Goal: Ask a question: Seek information or help from site administrators or community

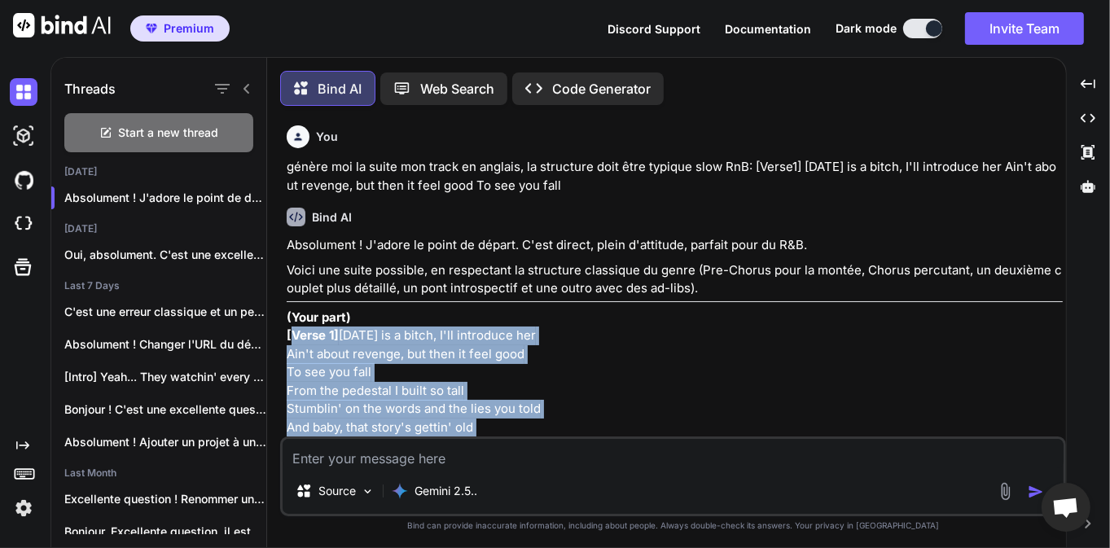
scroll to position [769, 0]
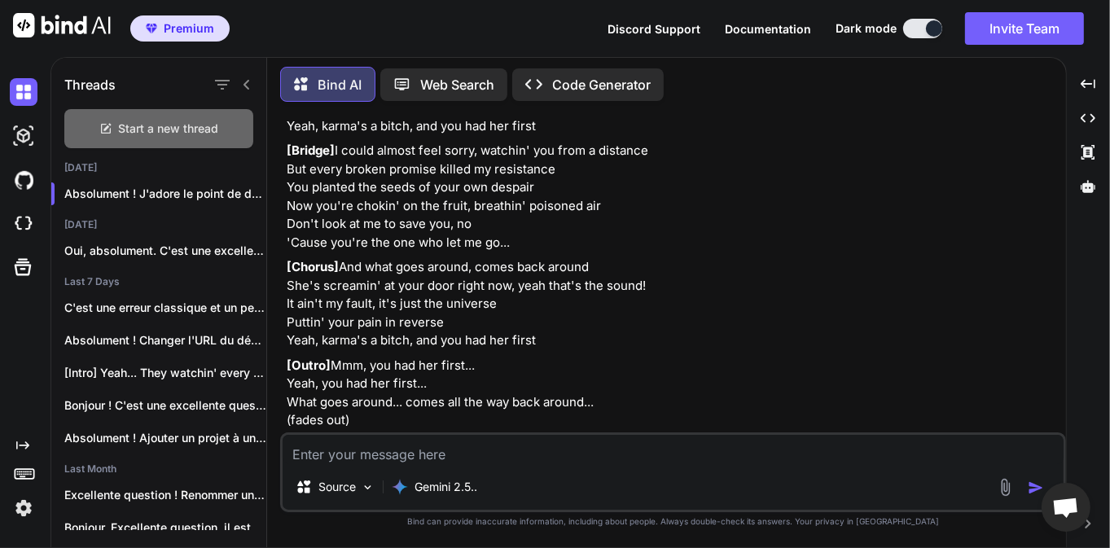
click at [179, 125] on span "Start a new thread" at bounding box center [169, 129] width 100 height 16
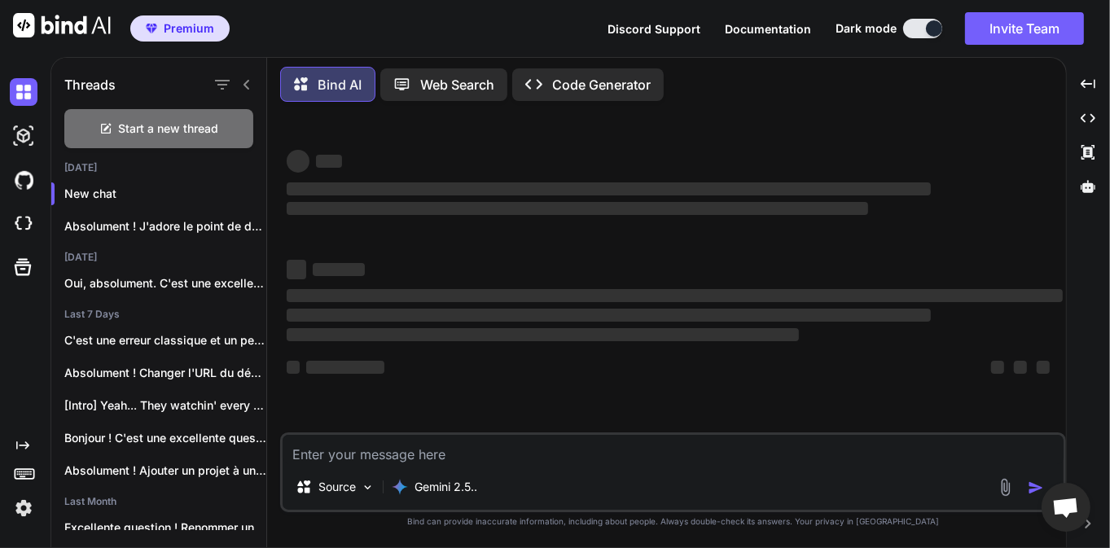
type textarea "x"
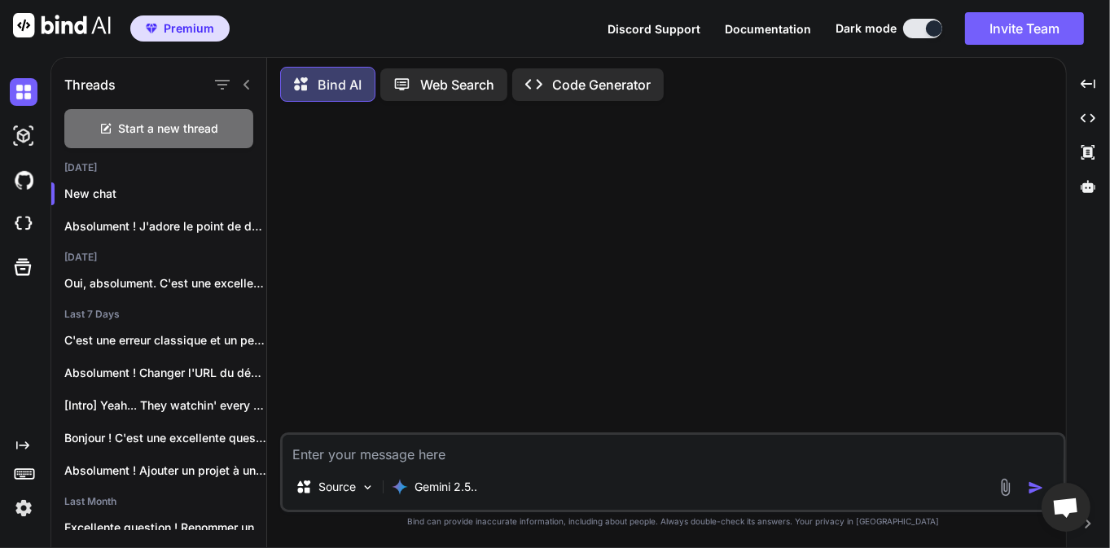
click at [428, 451] on textarea at bounding box center [673, 449] width 781 height 29
type textarea "d"
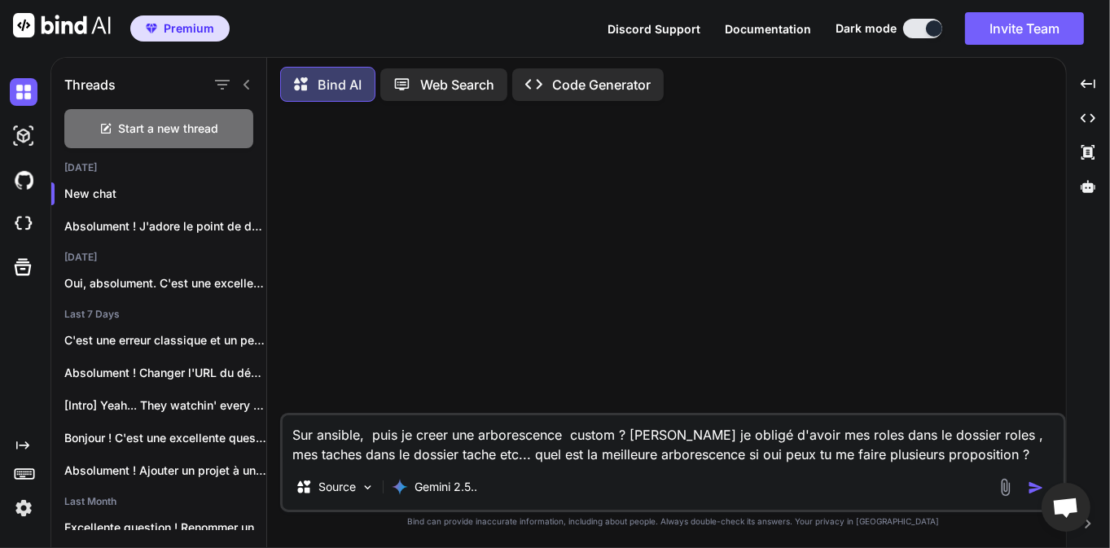
type textarea "Sur ansible, puis je creer une arborescence custom ? [PERSON_NAME] je obligé d'…"
click at [1038, 489] on img "button" at bounding box center [1036, 488] width 16 height 16
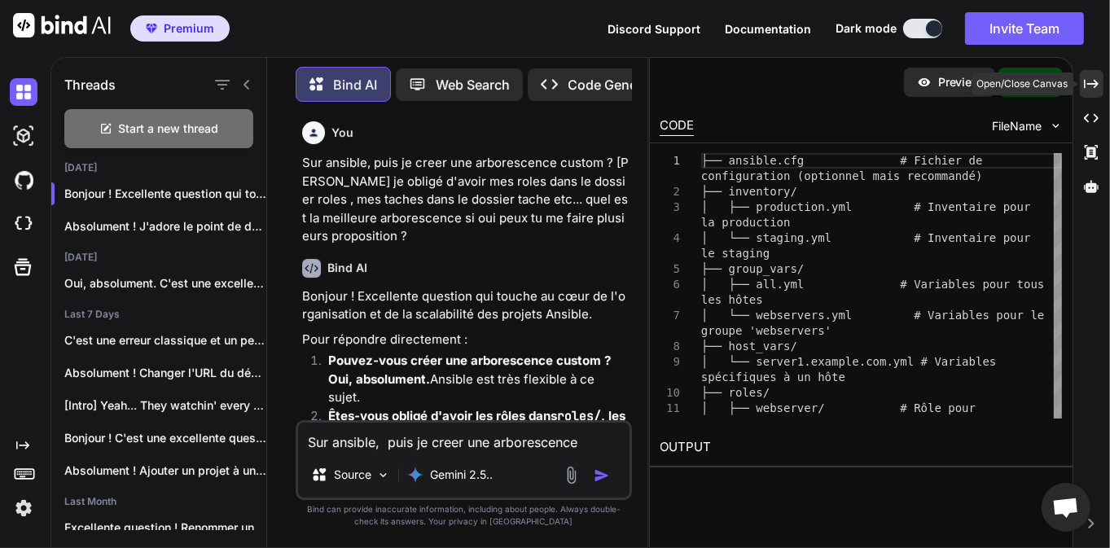
click at [1093, 80] on icon "Created with Pixso." at bounding box center [1091, 84] width 15 height 15
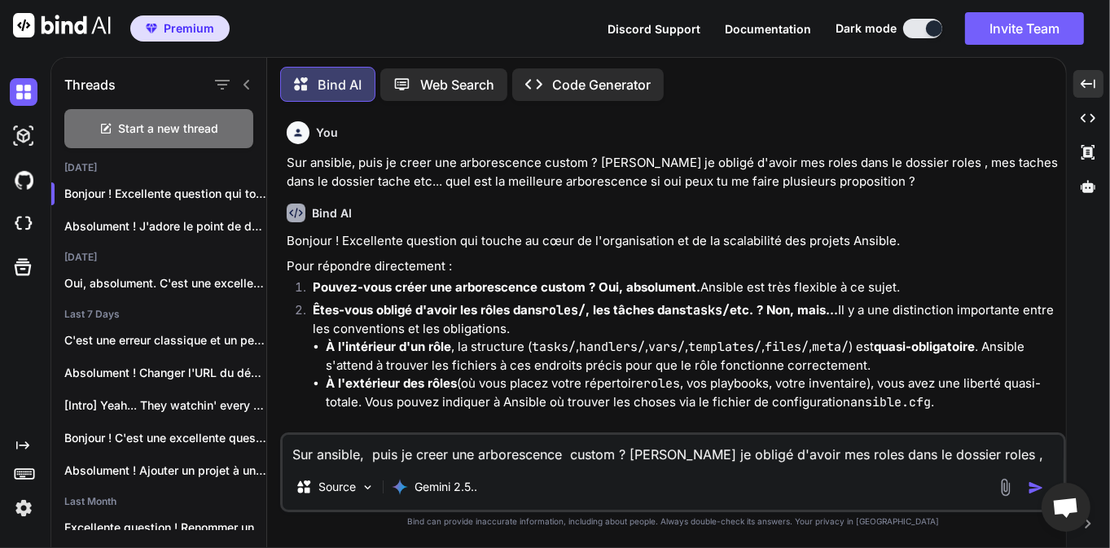
click at [589, 291] on strong "Pouvez-vous créer une arborescence custom ?" at bounding box center [454, 286] width 283 height 15
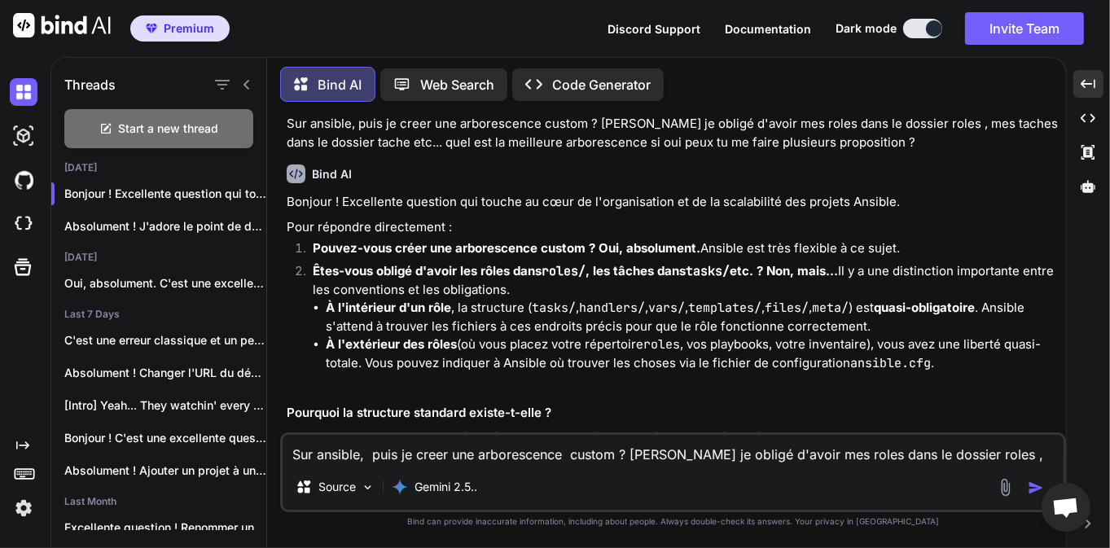
scroll to position [52, 0]
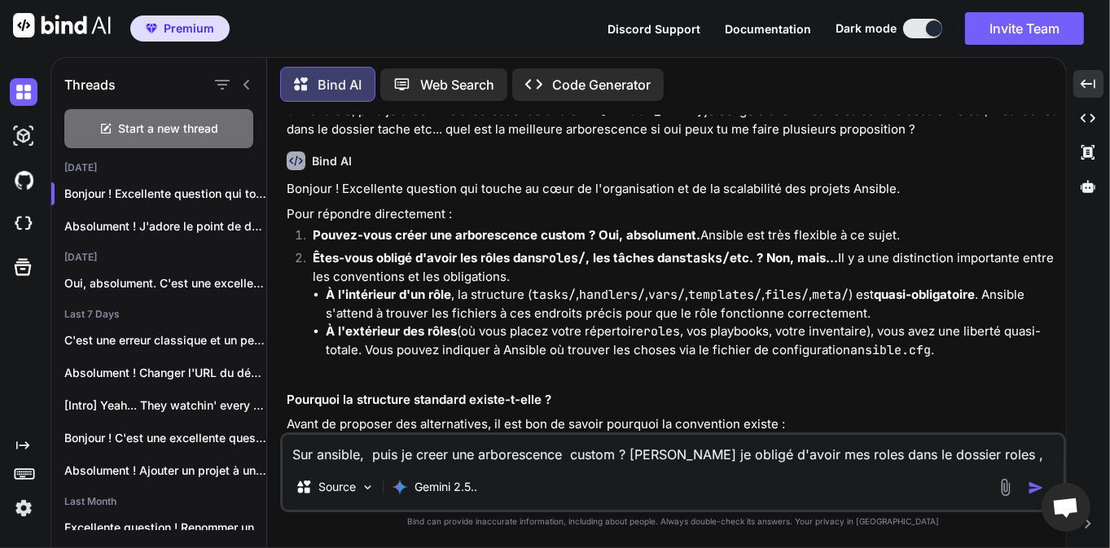
click at [398, 220] on p "Pour répondre directement :" at bounding box center [675, 214] width 776 height 19
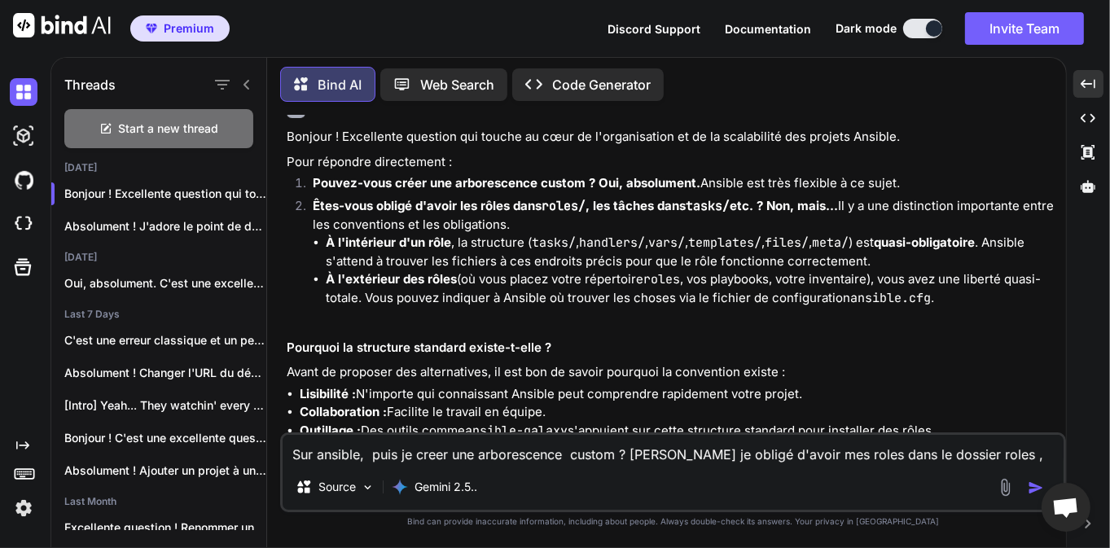
scroll to position [179, 0]
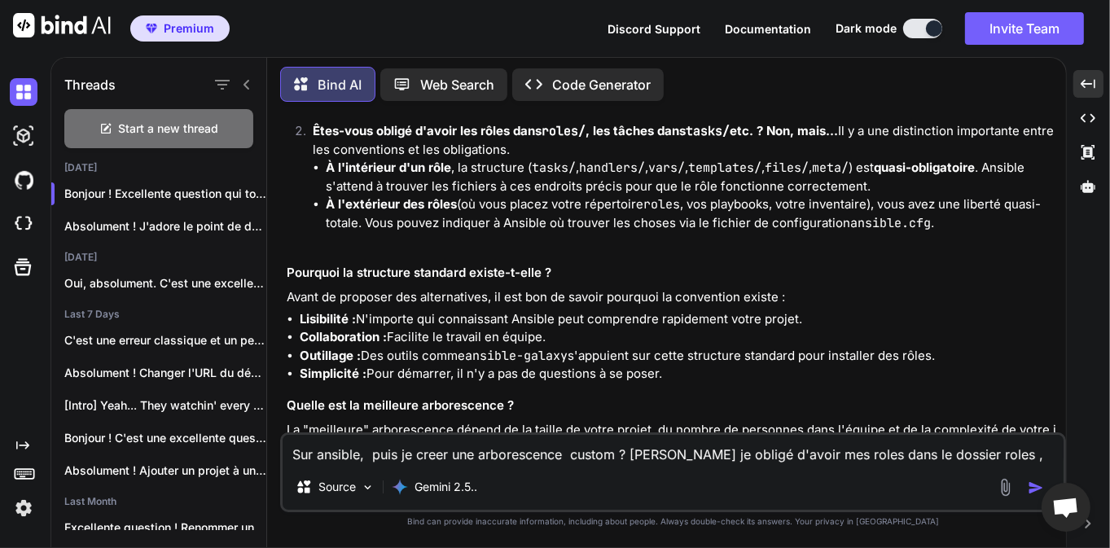
click at [385, 268] on h3 "Pourquoi la structure standard existe-t-elle ?" at bounding box center [675, 273] width 776 height 19
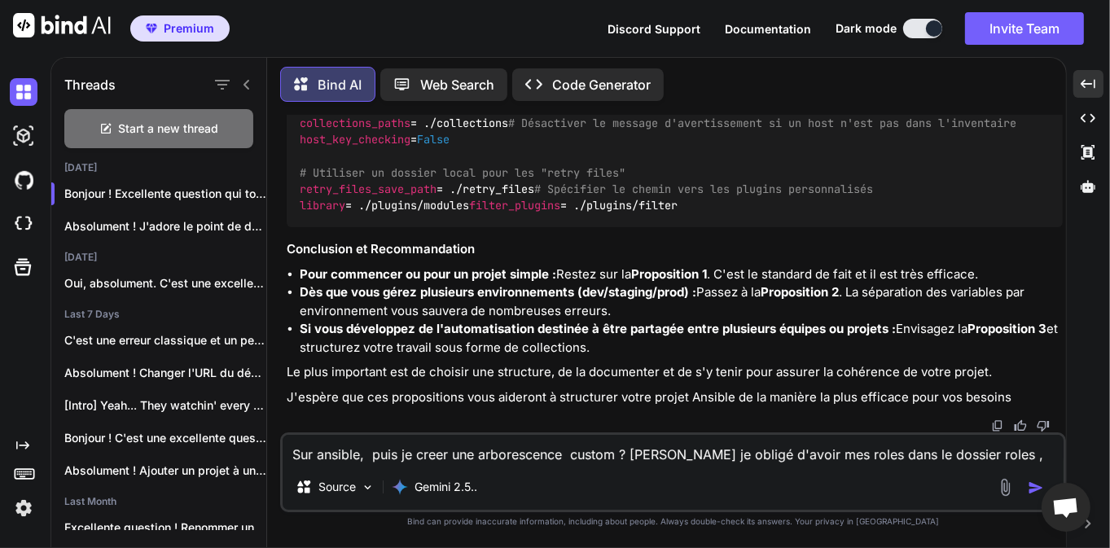
scroll to position [2598, 0]
click at [314, 459] on textarea "Sur ansible, puis je creer une arborescence custom ? [PERSON_NAME] je obligé d'…" at bounding box center [673, 449] width 781 height 29
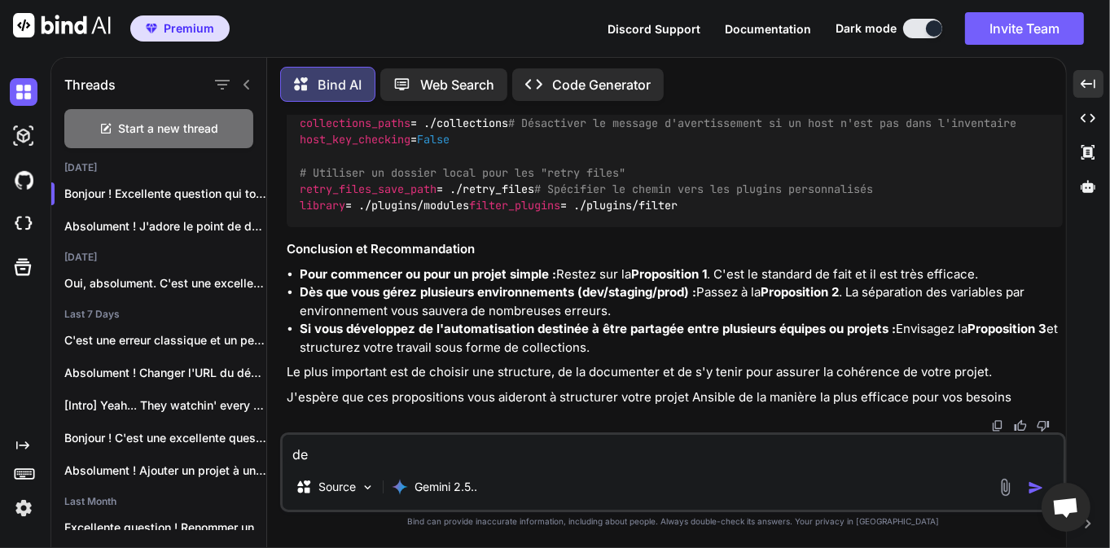
type textarea "d"
type textarea "J'utilise AAP, suis je obligé d'appliquer le ansible.cfg ?"
click at [1032, 484] on img "button" at bounding box center [1036, 488] width 16 height 16
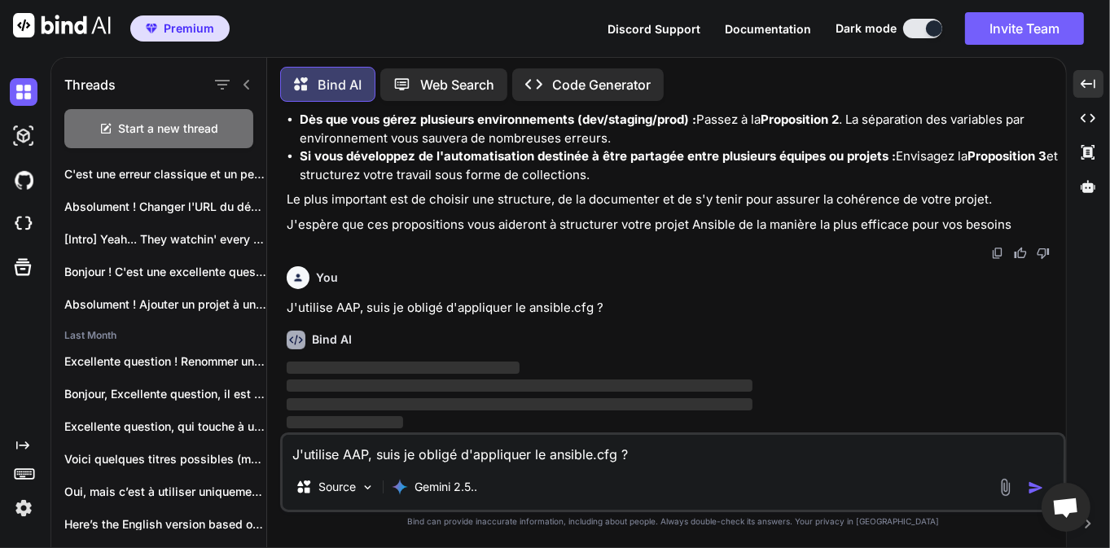
scroll to position [0, 0]
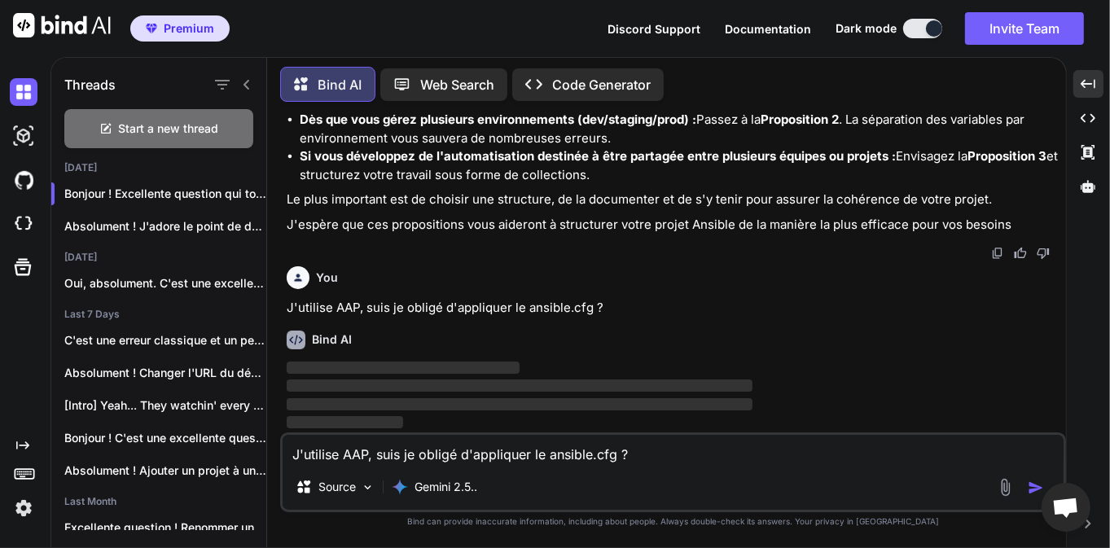
drag, startPoint x: 708, startPoint y: 335, endPoint x: 628, endPoint y: 359, distance: 83.2
click at [628, 359] on div "Bind AI ‌ ‌ ‌ ‌" at bounding box center [675, 375] width 776 height 115
click at [730, 329] on div "Bind AI ‌ ‌ ‌ ‌" at bounding box center [675, 375] width 776 height 115
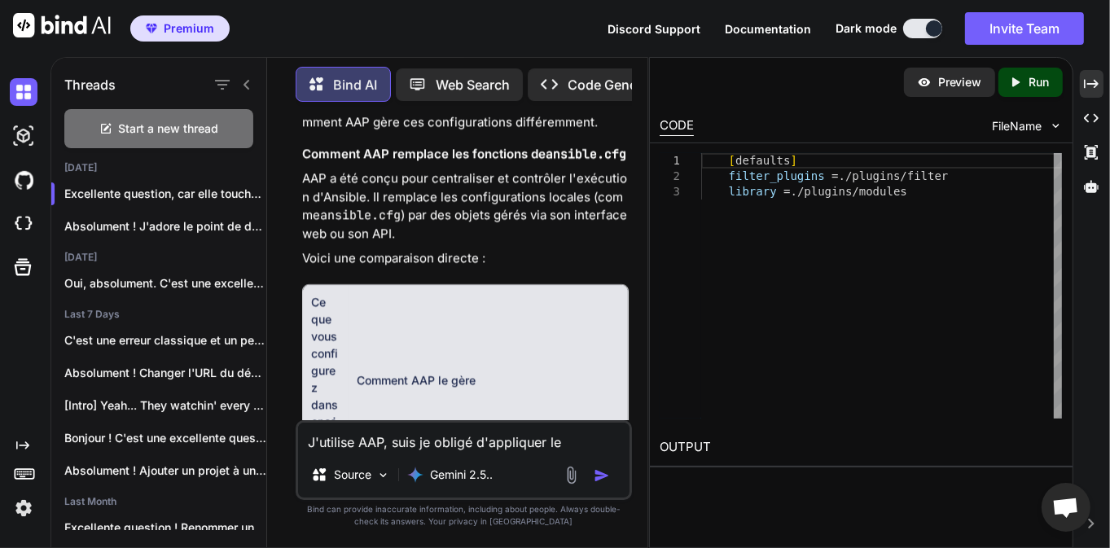
scroll to position [4399, 0]
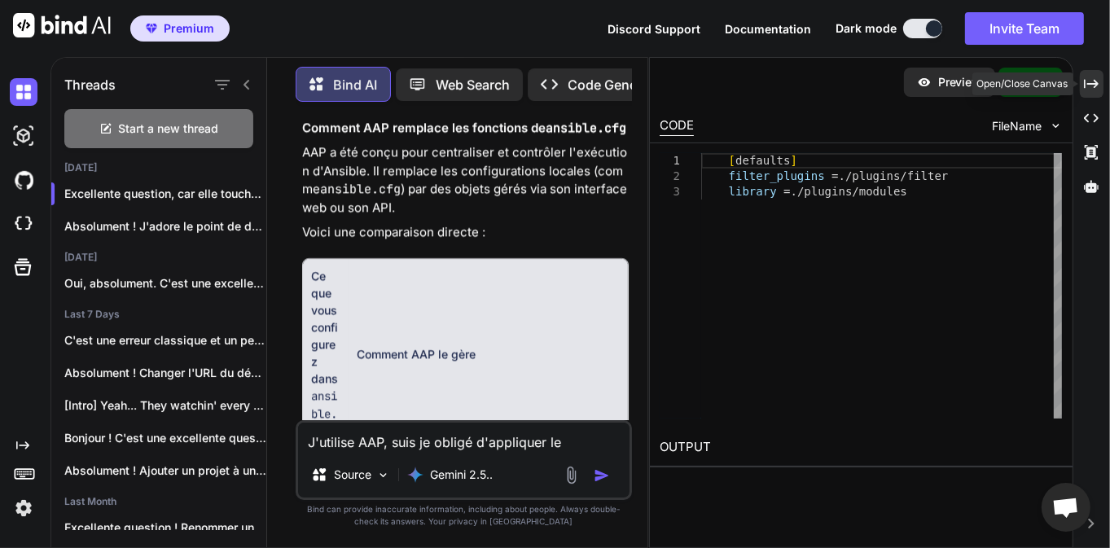
click at [1091, 88] on icon "Created with Pixso." at bounding box center [1091, 84] width 15 height 15
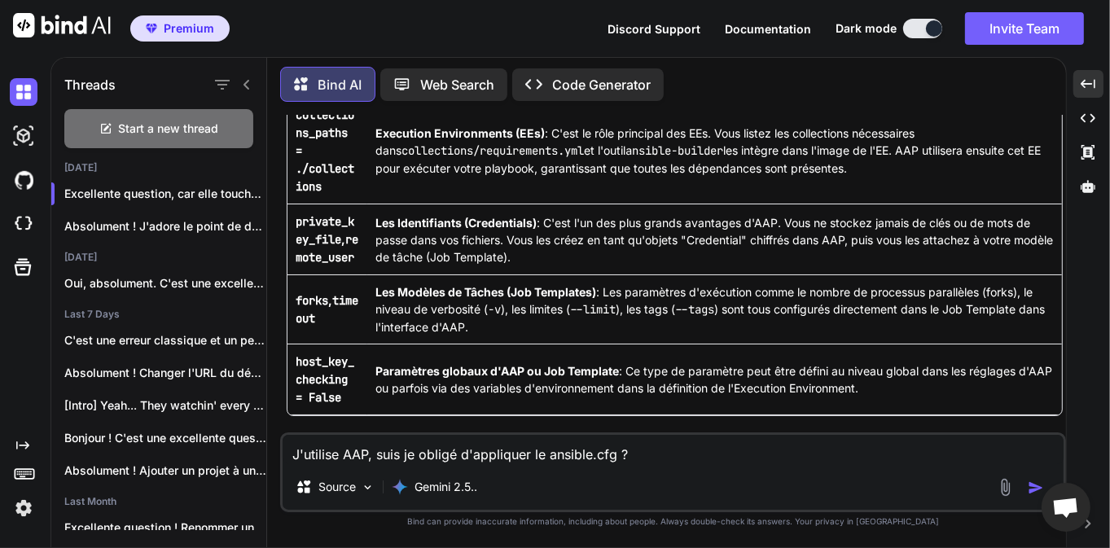
scroll to position [3240, 0]
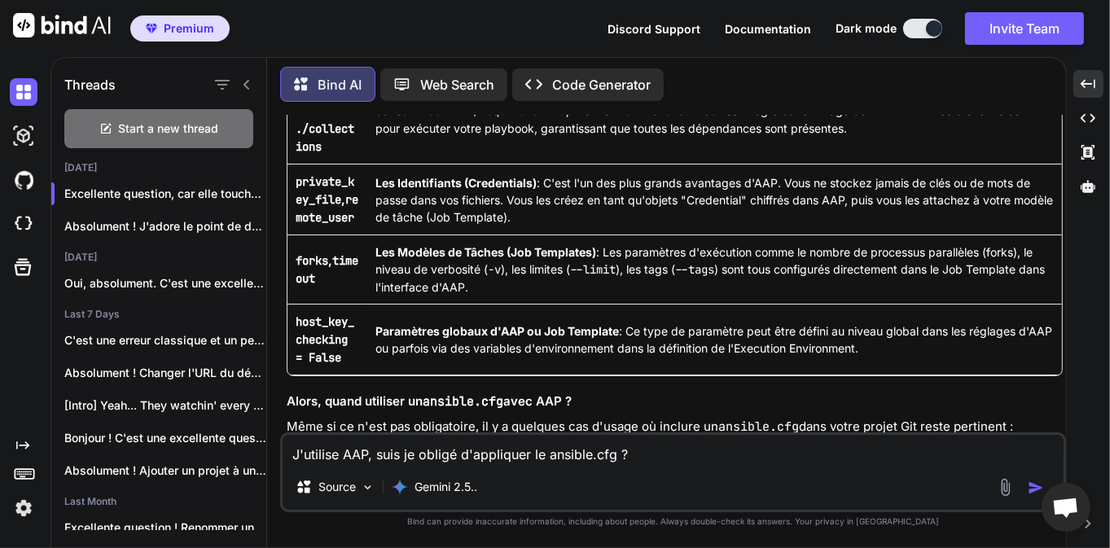
click at [366, 280] on tbody "inventory = ./inventory/ Les Inventaires (Inventories) : [PERSON_NAME] créez et…" at bounding box center [674, 128] width 774 height 493
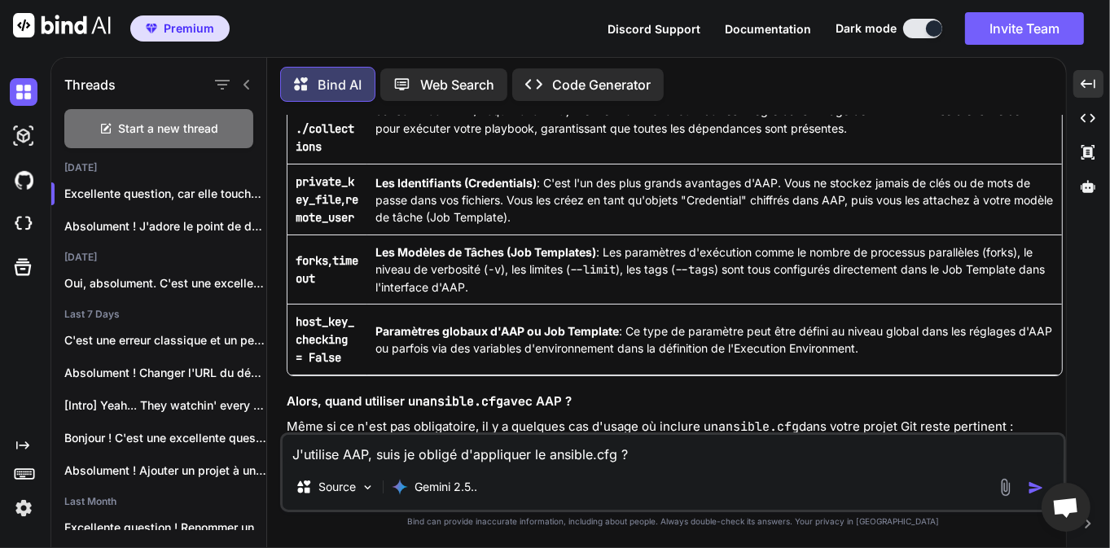
click at [603, 460] on textarea "J'utilise AAP, suis je obligé d'appliquer le ansible.cfg ?" at bounding box center [673, 449] width 781 height 29
type textarea "d"
type textarea "D"
click at [427, 446] on textarea at bounding box center [673, 449] width 781 height 29
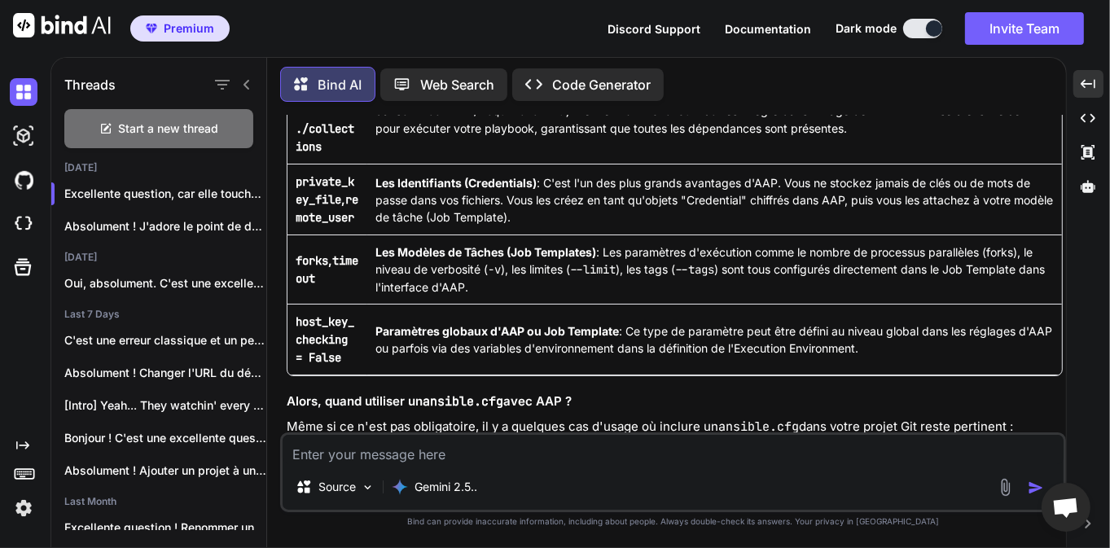
click at [427, 446] on textarea at bounding box center [673, 449] width 781 height 29
click at [392, 58] on td "Les Projets (Projects) & Execution Environments (EEs) : AAP synchronise votre p…" at bounding box center [714, 14] width 695 height 87
drag, startPoint x: 300, startPoint y: 195, endPoint x: 343, endPoint y: 217, distance: 47.7
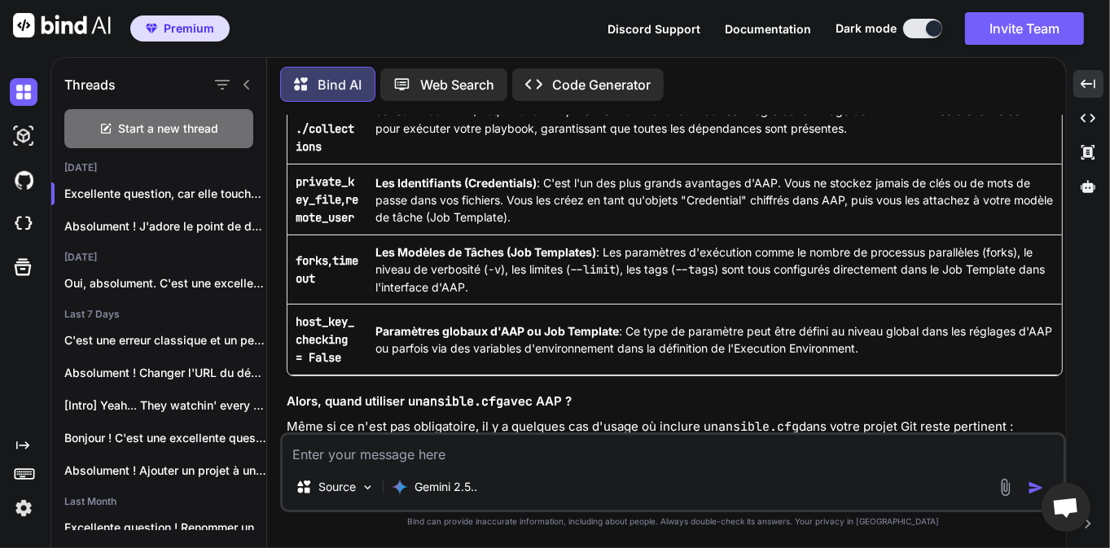
drag, startPoint x: 374, startPoint y: 221, endPoint x: 504, endPoint y: 231, distance: 130.7
drag, startPoint x: 541, startPoint y: 213, endPoint x: 586, endPoint y: 217, distance: 45.7
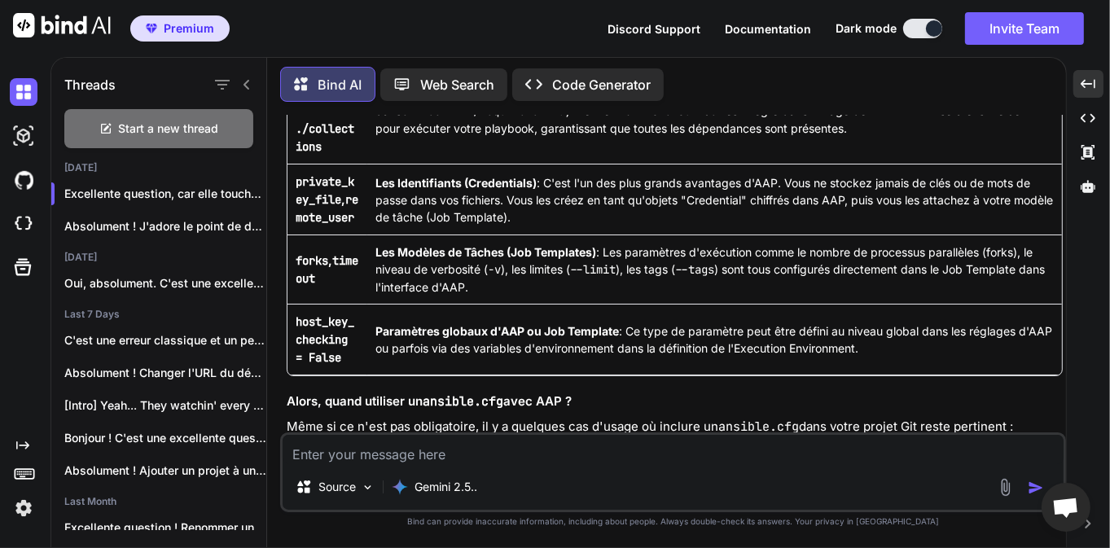
drag, startPoint x: 547, startPoint y: 215, endPoint x: 813, endPoint y: 231, distance: 265.9
drag, startPoint x: 813, startPoint y: 231, endPoint x: 541, endPoint y: 212, distance: 271.8
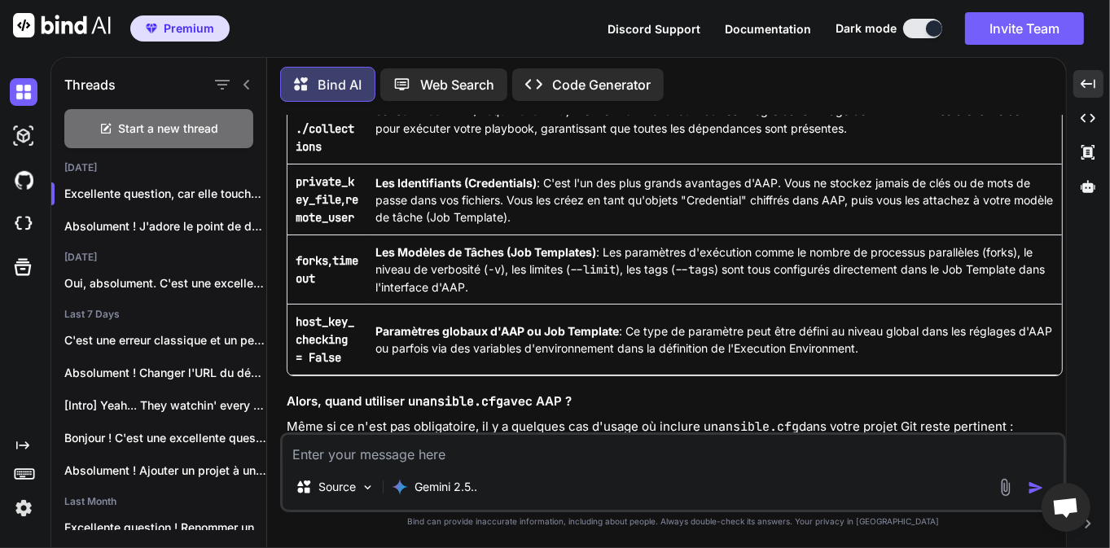
click at [454, 453] on textarea at bounding box center [673, 449] width 781 height 29
type textarea "d"
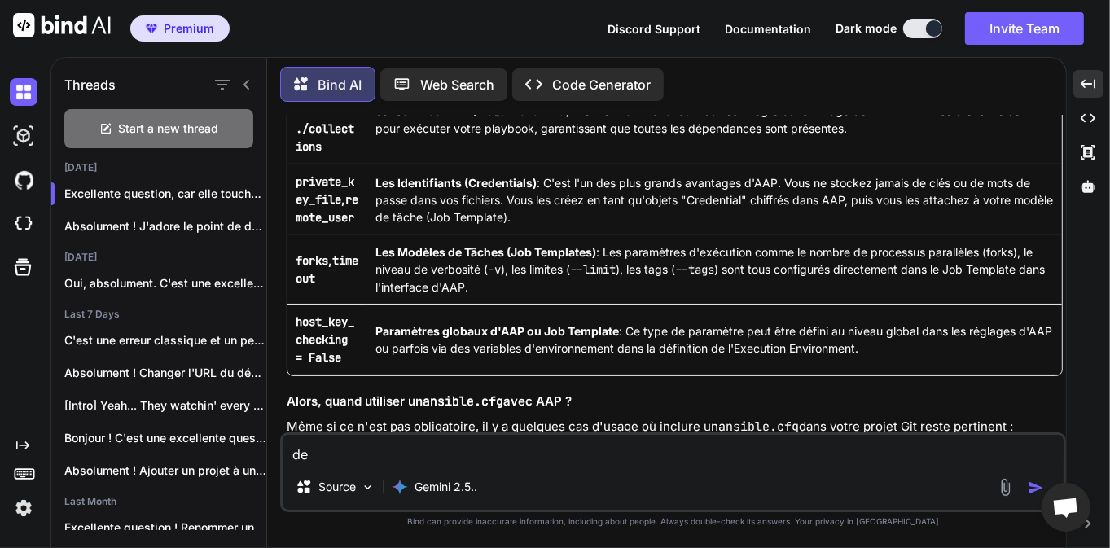
type textarea "d"
type textarea "D"
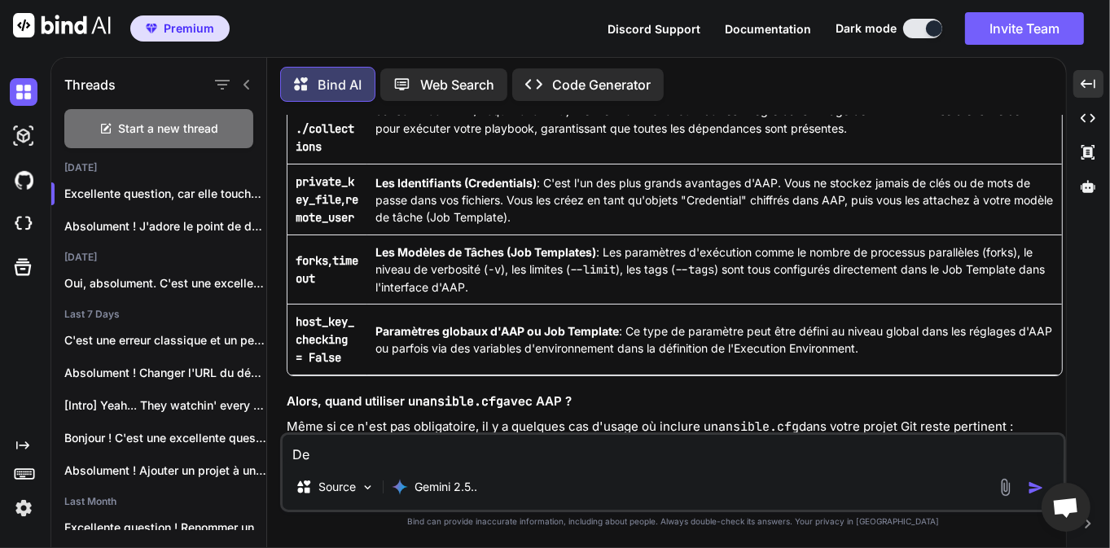
type textarea "D"
type textarea "d"
type textarea "D"
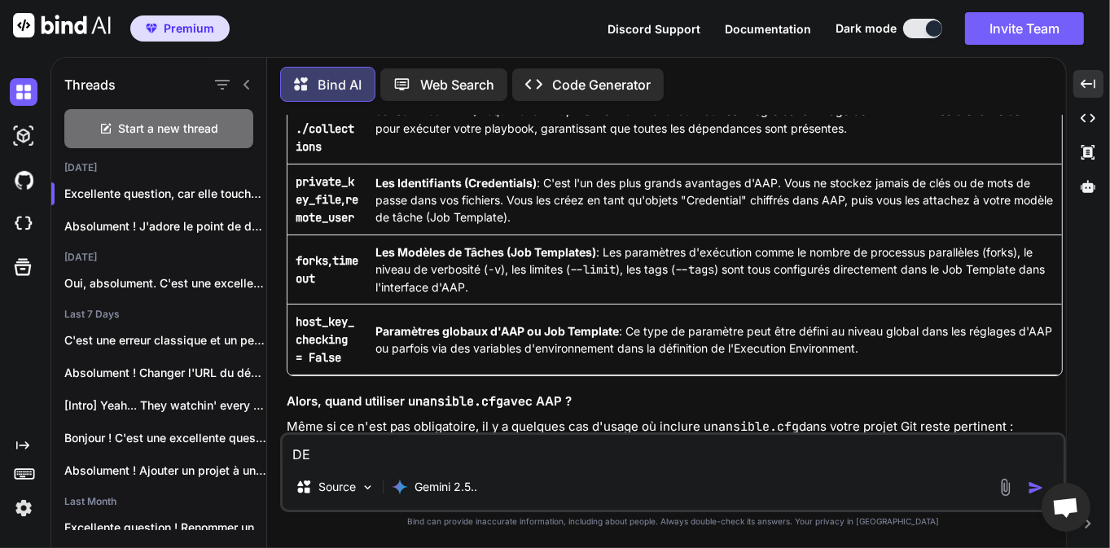
type textarea "D"
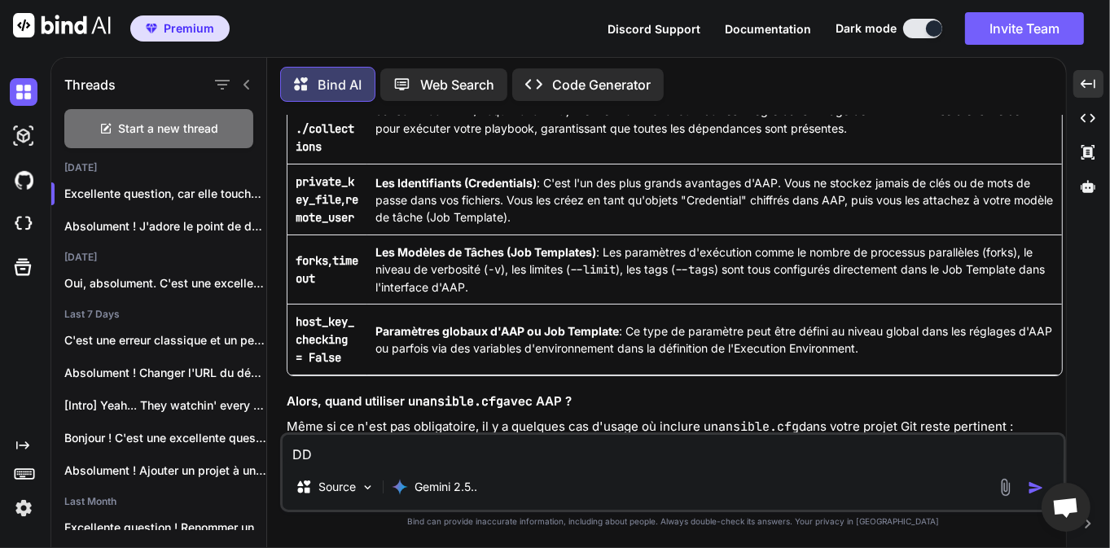
type textarea "D"
click at [436, 453] on textarea at bounding box center [673, 449] width 781 height 29
type textarea "D"
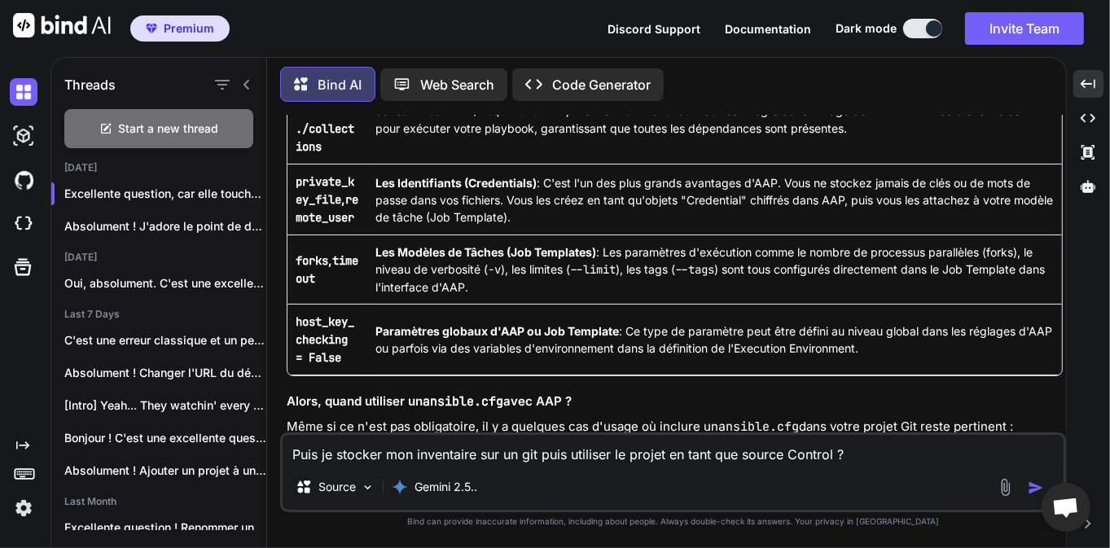
click at [869, 456] on textarea "Puis je stocker mon inventaire sur un git puis utiliser le projet en tant que s…" at bounding box center [673, 449] width 781 height 29
type textarea "Puis je stocker mon inventaire sur un git puis utiliser le projet en tant que s…"
click at [1036, 488] on img "button" at bounding box center [1036, 488] width 16 height 16
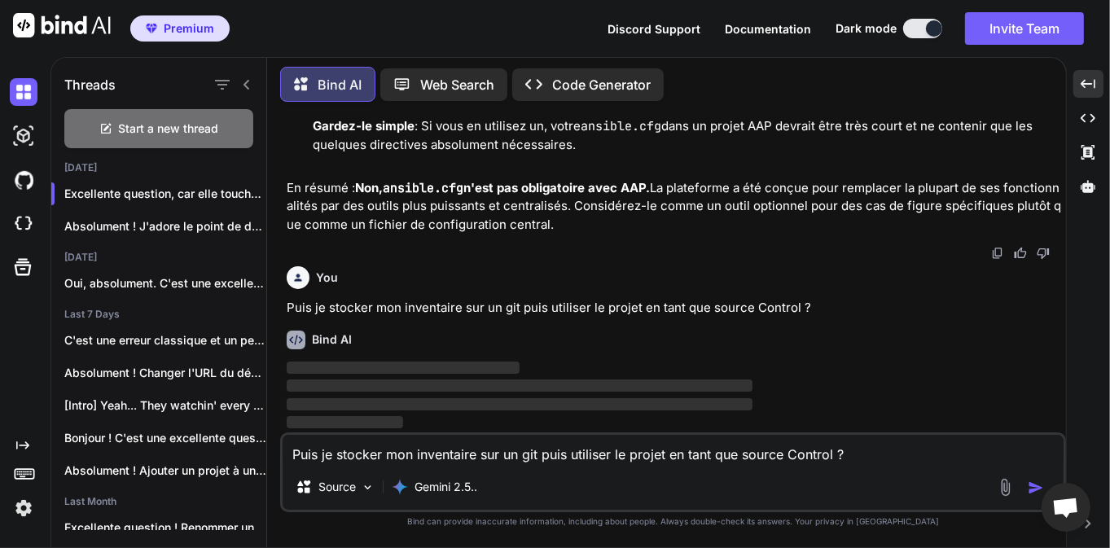
scroll to position [4791, 0]
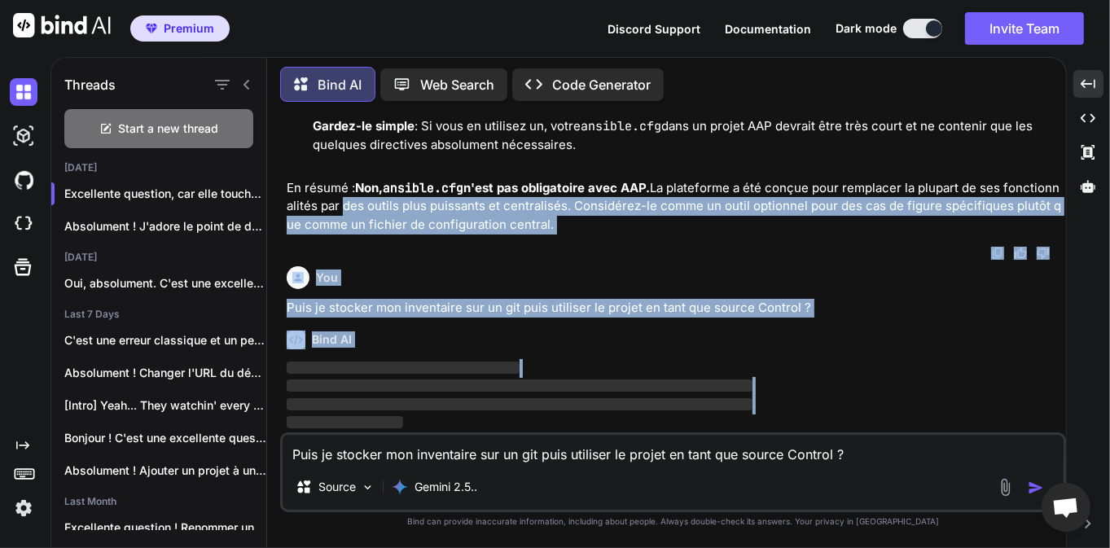
drag, startPoint x: 346, startPoint y: 209, endPoint x: 563, endPoint y: 417, distance: 300.6
click at [563, 417] on div "You Sur ansible, puis je creer une arborescence custom ? [PERSON_NAME] je oblig…" at bounding box center [674, 274] width 782 height 318
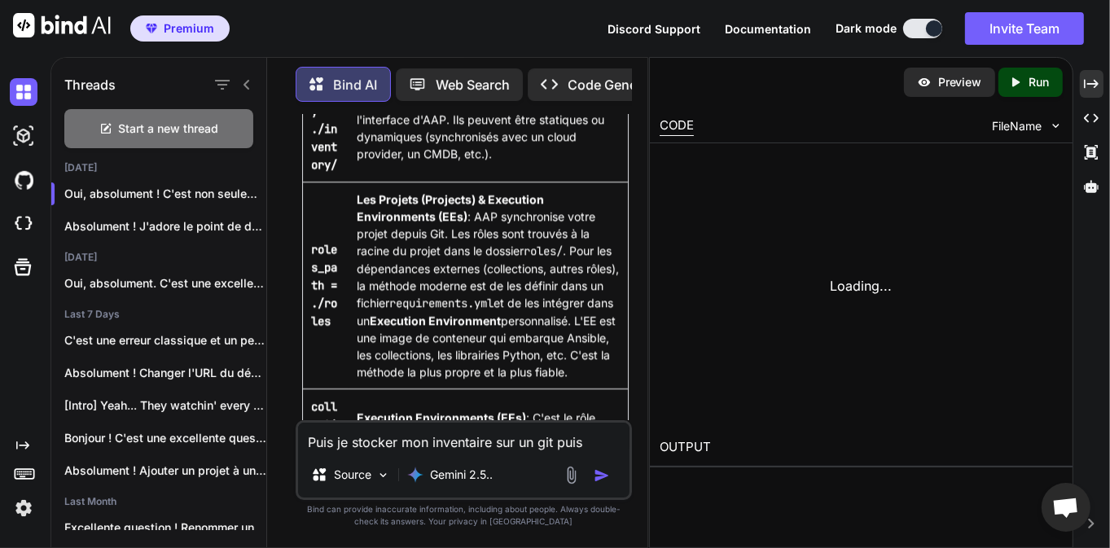
scroll to position [7309, 0]
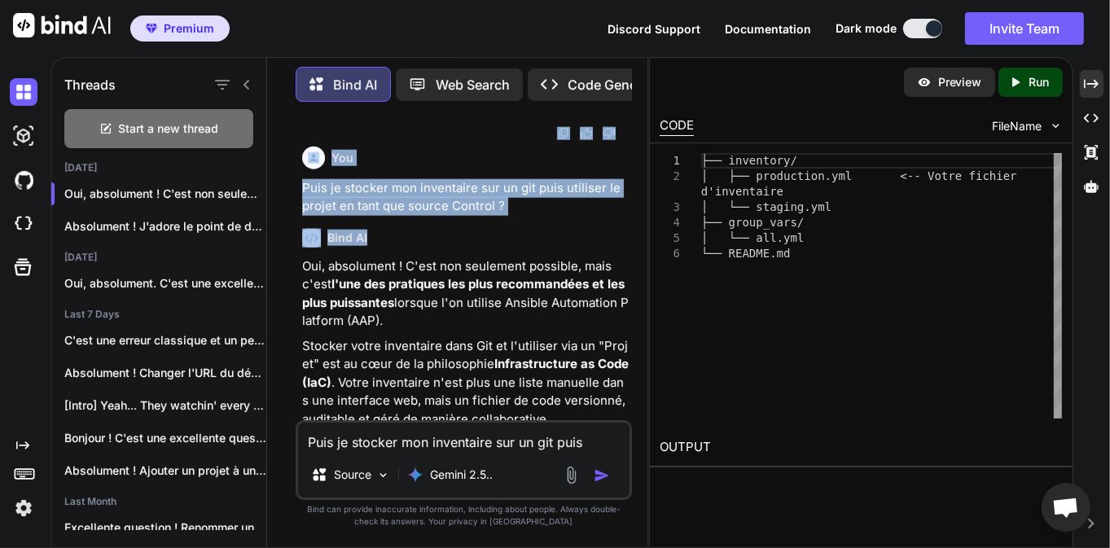
click at [479, 114] on p "En résumé : Non, ansible.cfg n'est pas obligatoire avec AAP. La plateforme a ét…" at bounding box center [465, 59] width 326 height 110
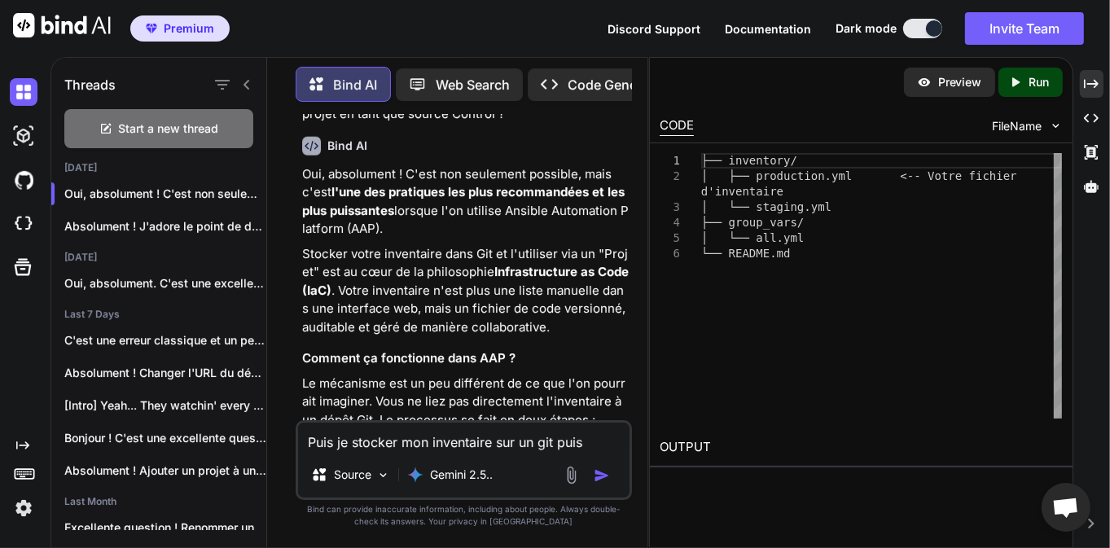
scroll to position [7413, 0]
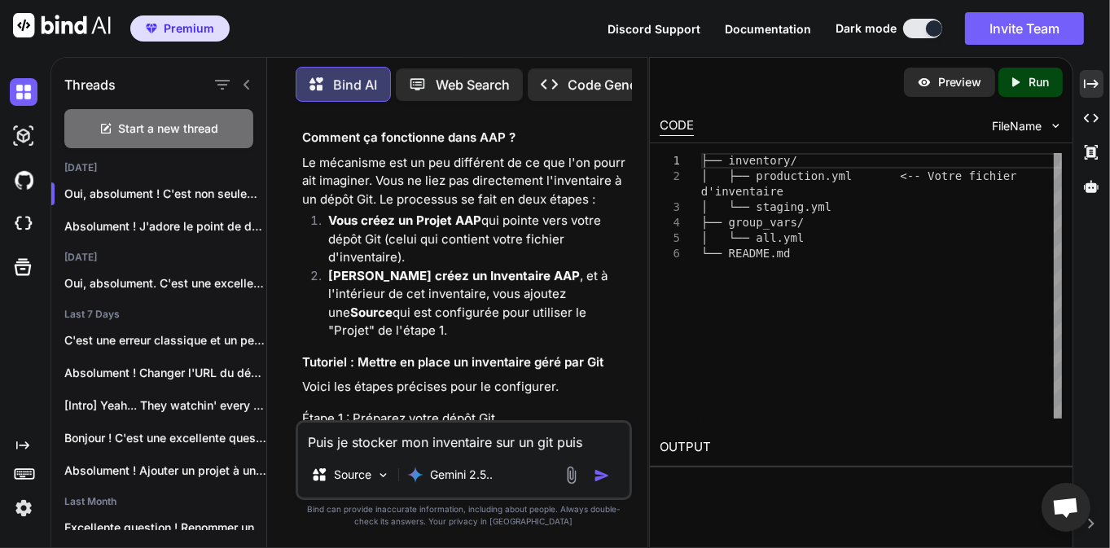
scroll to position [7622, 0]
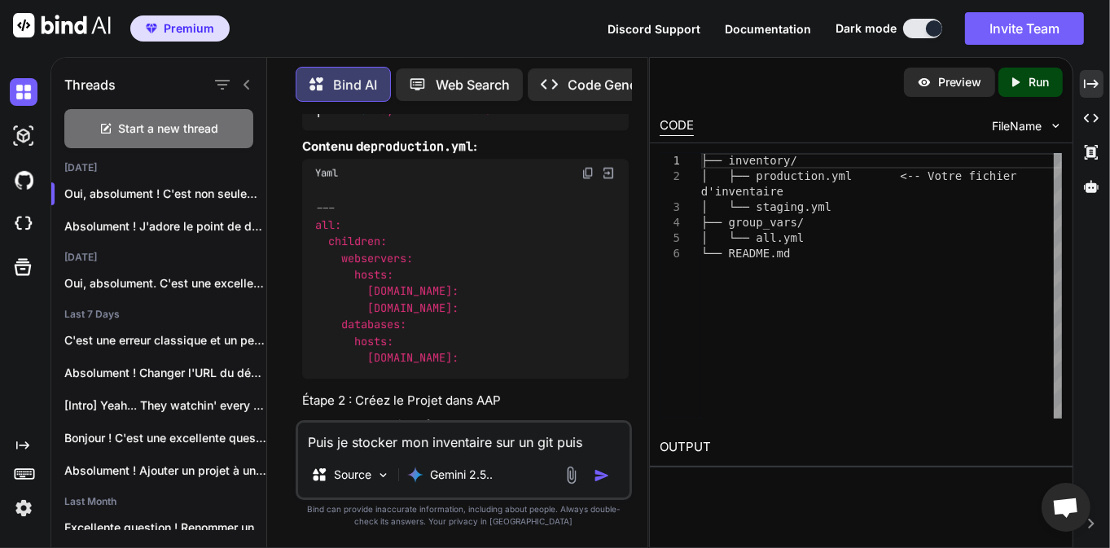
scroll to position [8117, 0]
